Goal: Task Accomplishment & Management: Manage account settings

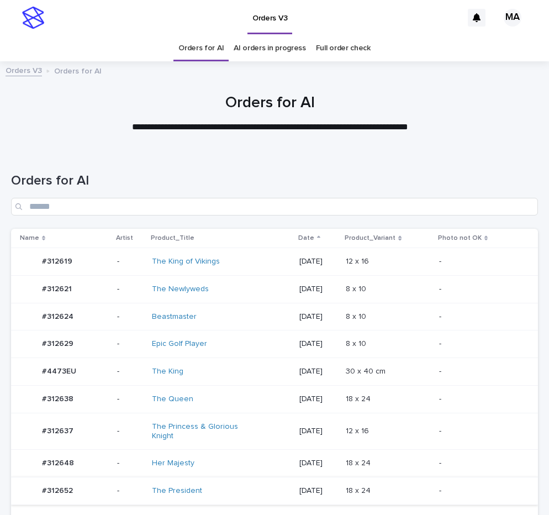
scroll to position [143, 0]
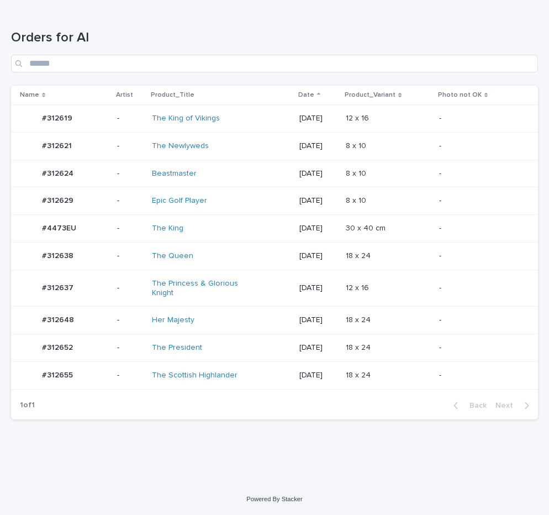
click at [462, 341] on div "-" at bounding box center [479, 347] width 81 height 12
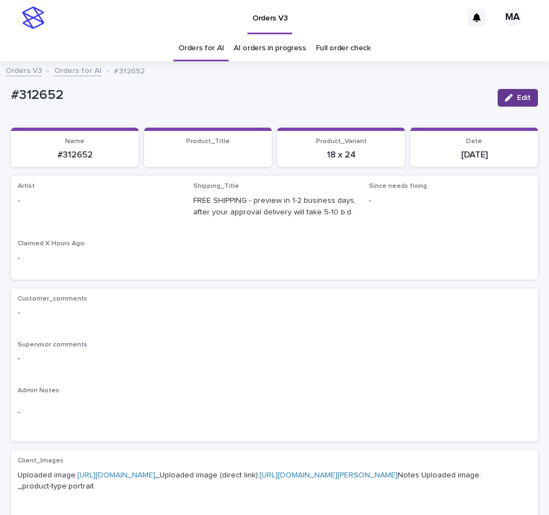
click at [520, 102] on button "Edit" at bounding box center [517, 98] width 40 height 18
click at [82, 205] on div "Select..." at bounding box center [80, 206] width 125 height 18
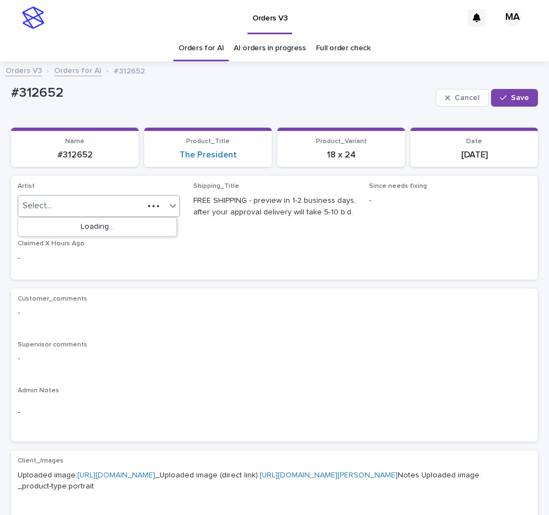
paste input "**********"
type input "**********"
click at [84, 220] on div "MarkAnthony" at bounding box center [97, 227] width 158 height 19
click at [511, 98] on span "Save" at bounding box center [520, 98] width 18 height 8
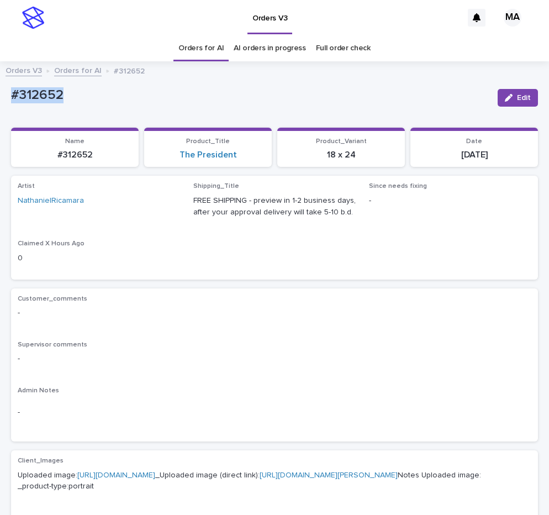
drag, startPoint x: 87, startPoint y: 98, endPoint x: 89, endPoint y: 114, distance: 16.2
click at [11, 103] on div "#312652" at bounding box center [250, 94] width 478 height 18
copy p "#312652"
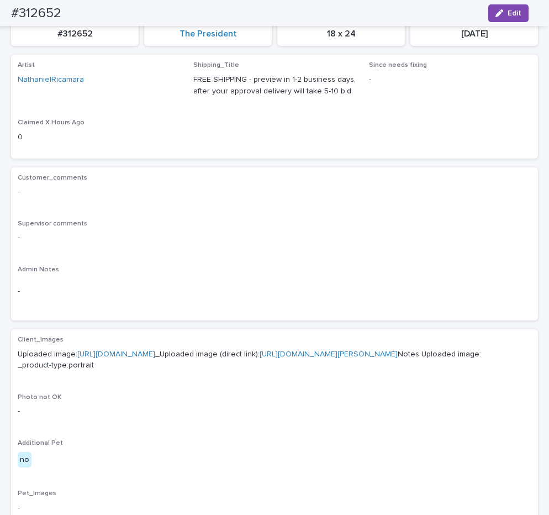
scroll to position [85, 0]
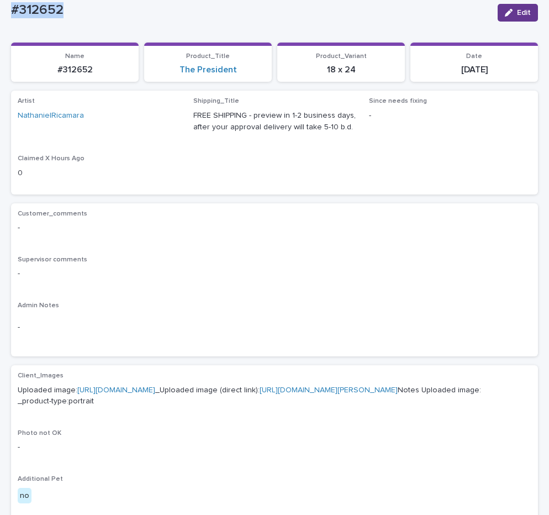
click at [506, 17] on button "Edit" at bounding box center [517, 13] width 40 height 18
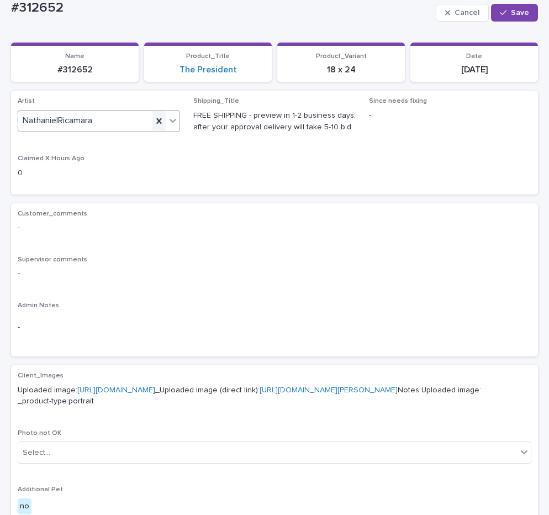
click at [158, 121] on icon at bounding box center [158, 120] width 11 height 11
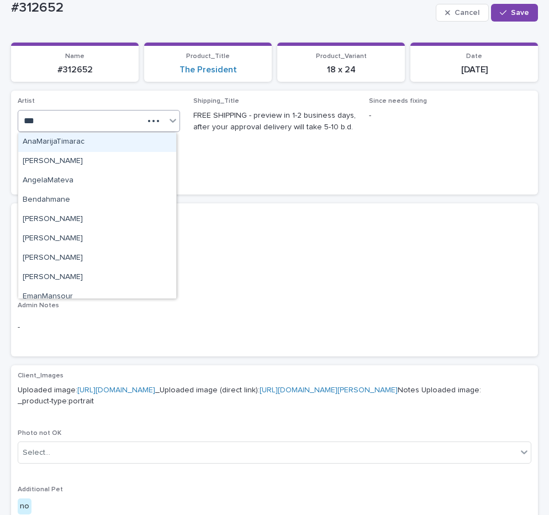
type input "****"
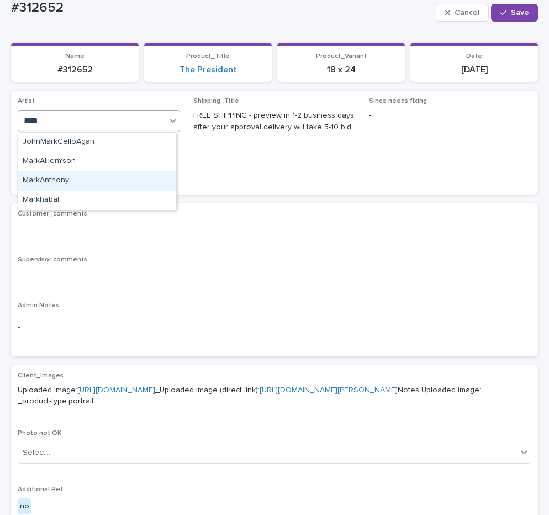
click at [128, 180] on div "MarkAnthony" at bounding box center [97, 180] width 158 height 19
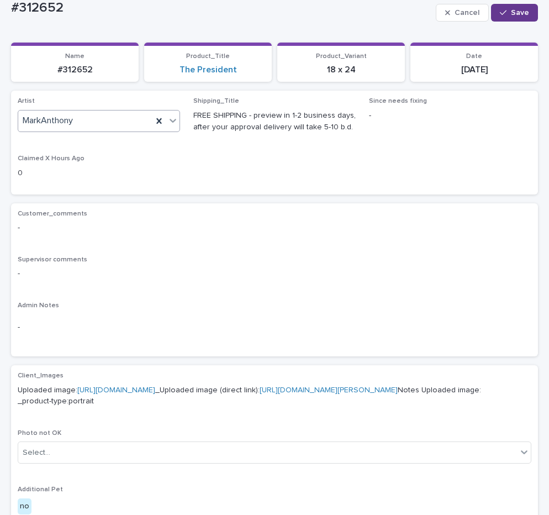
click at [511, 12] on span "Save" at bounding box center [520, 13] width 18 height 8
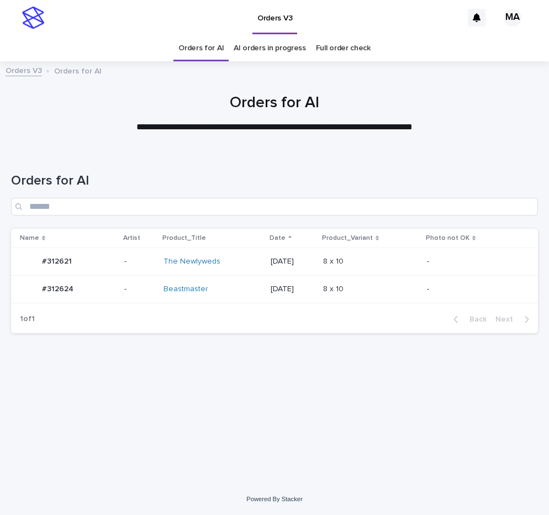
click at [444, 287] on p "-" at bounding box center [473, 288] width 92 height 9
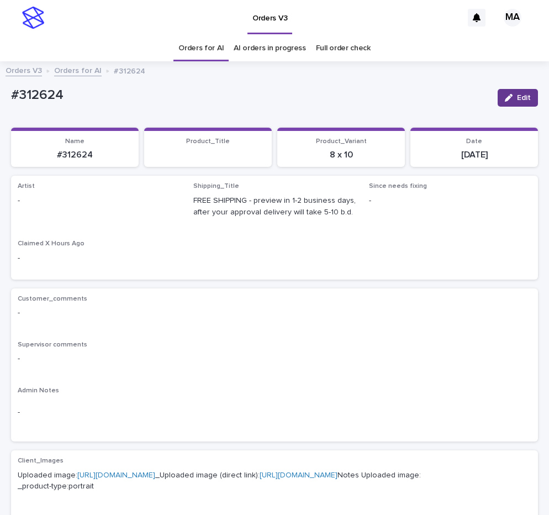
click at [517, 97] on span "Edit" at bounding box center [524, 98] width 14 height 8
click at [102, 208] on div "Select..." at bounding box center [80, 206] width 125 height 18
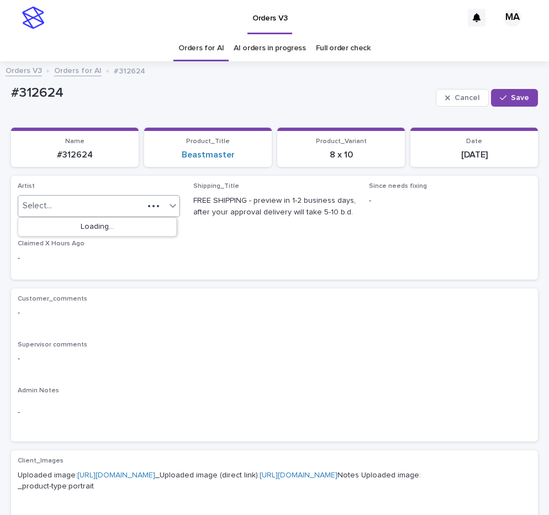
paste input "**********"
type input "**********"
click at [98, 231] on div "MarkAnthony" at bounding box center [97, 227] width 158 height 19
click at [531, 96] on div "Loading... Saving… Loading... Saving… #312624 Cancel Save #312624 Cancel Save S…" at bounding box center [275, 523] width 538 height 910
click at [522, 97] on button "Save" at bounding box center [514, 98] width 47 height 18
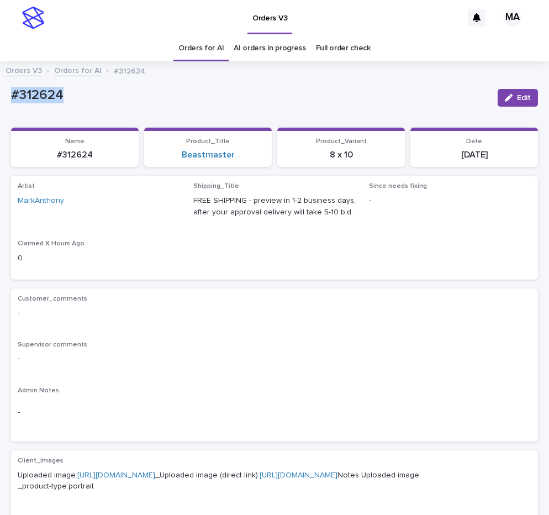
drag, startPoint x: 79, startPoint y: 100, endPoint x: -29, endPoint y: 105, distance: 107.8
click at [11, 103] on div "#312624" at bounding box center [250, 94] width 478 height 18
copy p "#312624"
click at [173, 16] on div "Orders V3" at bounding box center [256, 17] width 412 height 35
click at [439, 483] on p "Uploaded image: https://cdn.shopify.com-uploadkit.app/s/files/1/0033/4807/0511/…" at bounding box center [274, 480] width 513 height 23
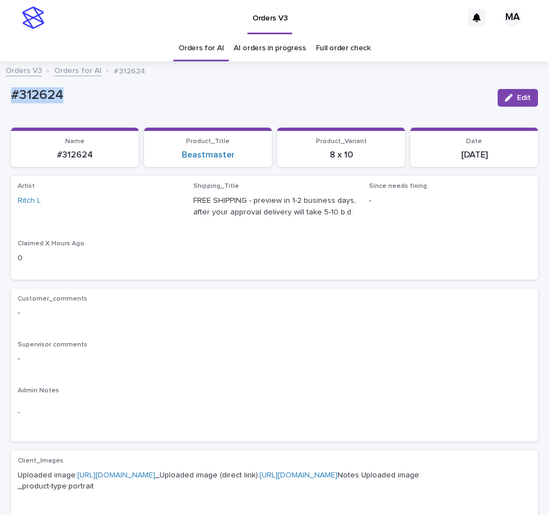
drag, startPoint x: 63, startPoint y: 97, endPoint x: 6, endPoint y: 106, distance: 58.6
click at [11, 103] on div "#312624" at bounding box center [250, 94] width 478 height 18
copy p "#312624"
